Goal: Task Accomplishment & Management: Use online tool/utility

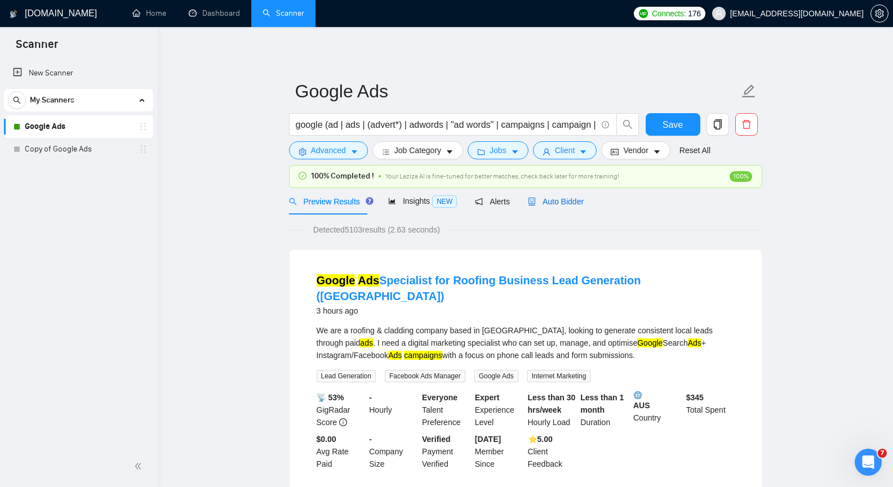
click at [563, 204] on span "Auto Bidder" at bounding box center [556, 201] width 56 height 9
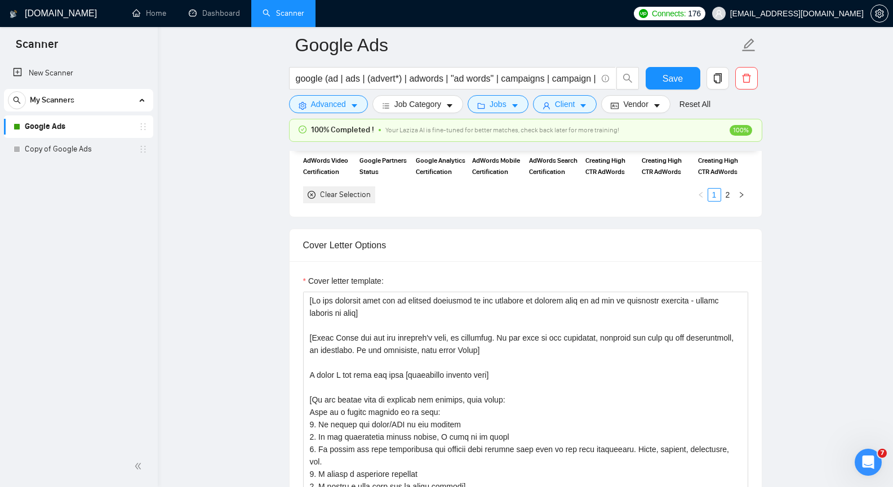
scroll to position [1183, 0]
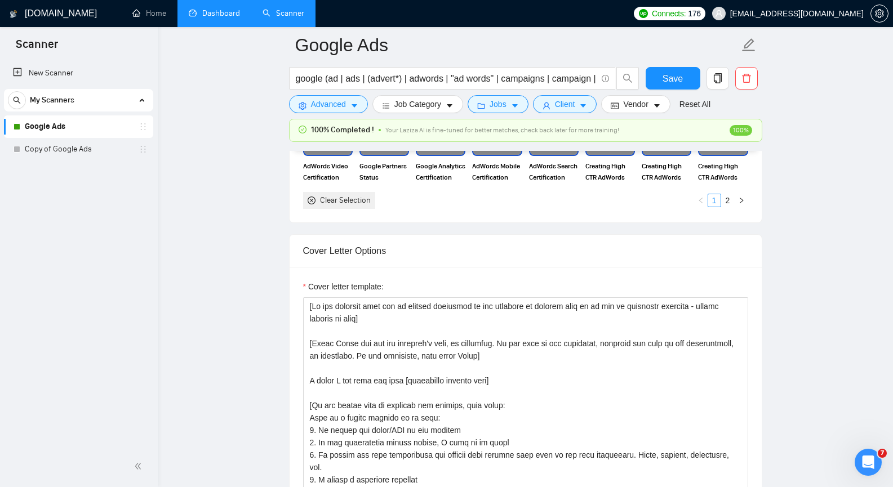
click at [222, 18] on link "Dashboard" at bounding box center [214, 13] width 51 height 10
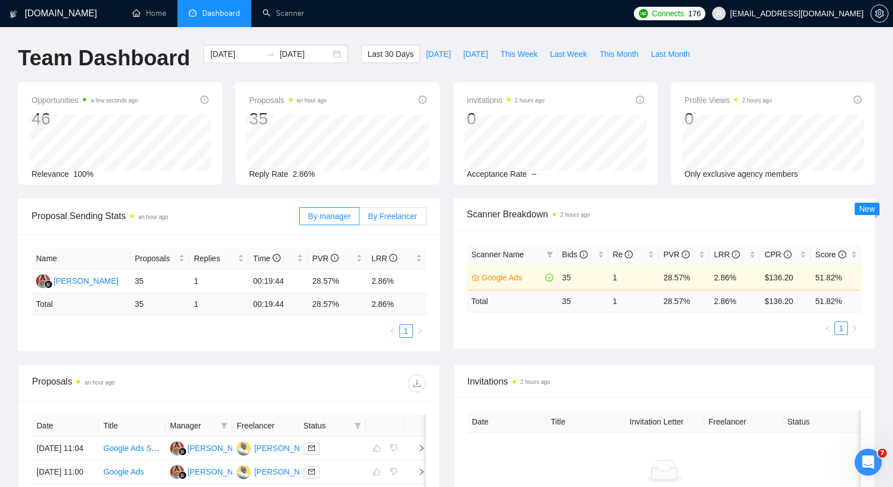
click at [403, 219] on span "By Freelancer" at bounding box center [392, 216] width 49 height 9
click at [359, 219] on input "By Freelancer" at bounding box center [359, 219] width 0 height 0
click at [337, 218] on span "By manager" at bounding box center [329, 216] width 42 height 9
click at [300, 219] on input "By manager" at bounding box center [300, 219] width 0 height 0
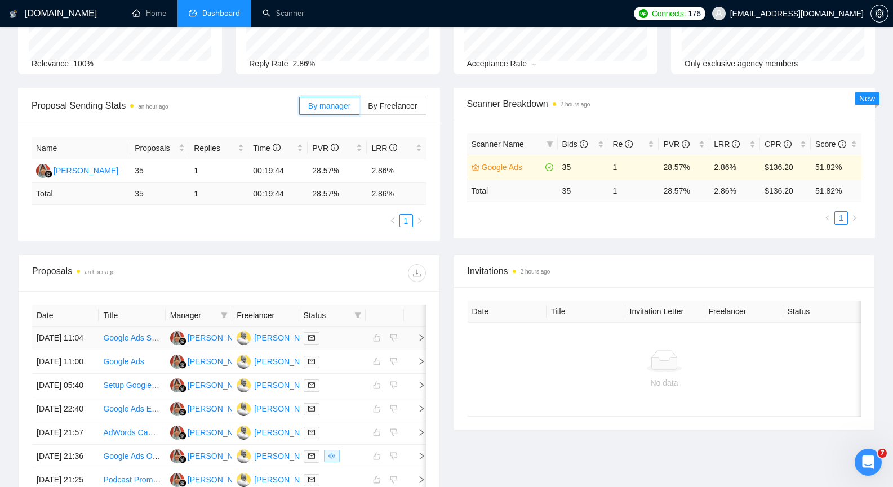
scroll to position [113, 0]
